Goal: Information Seeking & Learning: Check status

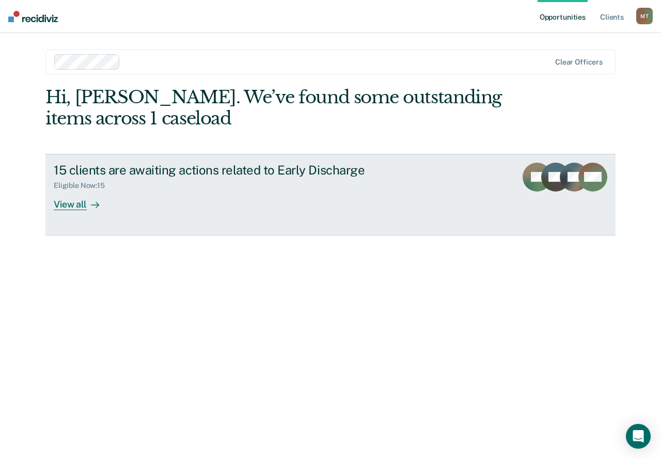
click at [67, 204] on div "View all" at bounding box center [83, 200] width 58 height 20
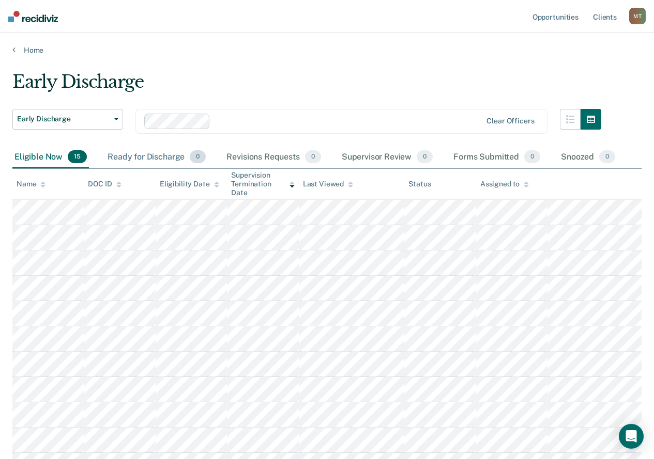
click at [171, 157] on div "Ready for Discharge 0" at bounding box center [156, 157] width 102 height 23
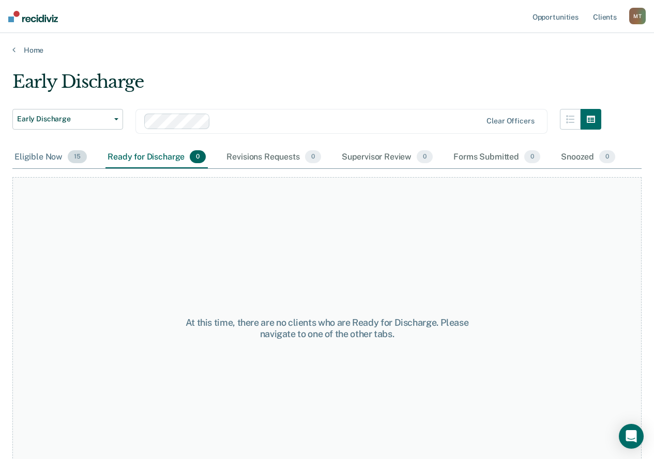
click at [45, 156] on div "Eligible Now 15" at bounding box center [50, 157] width 76 height 23
